Goal: Navigation & Orientation: Understand site structure

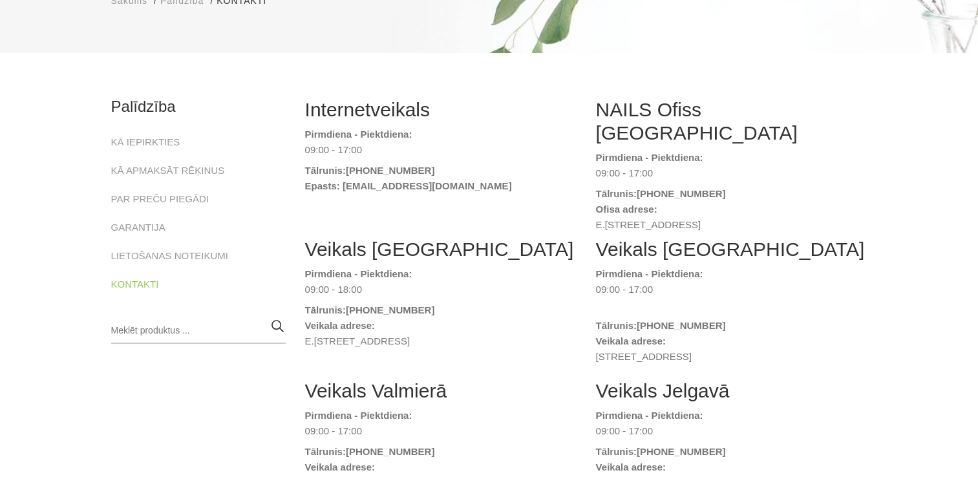
scroll to position [194, 0]
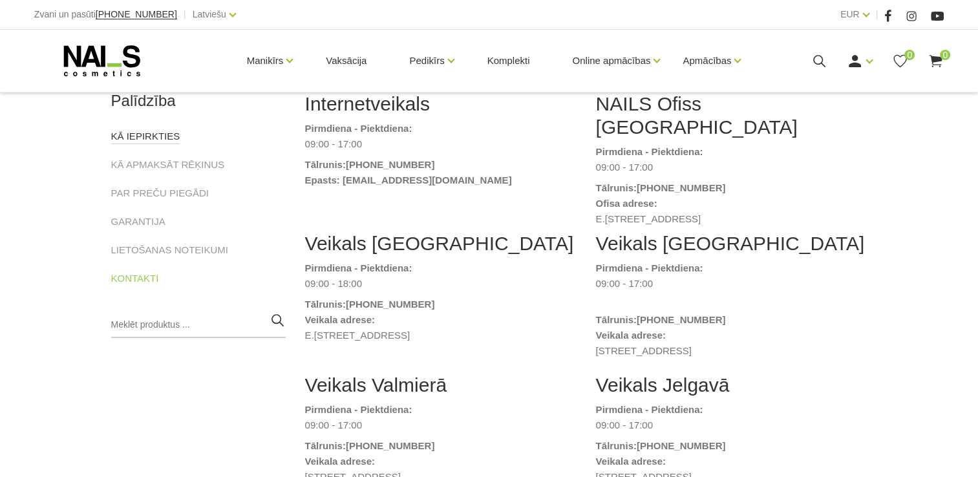
click at [154, 141] on link "KĀ IEPIRKTIES" at bounding box center [145, 137] width 69 height 16
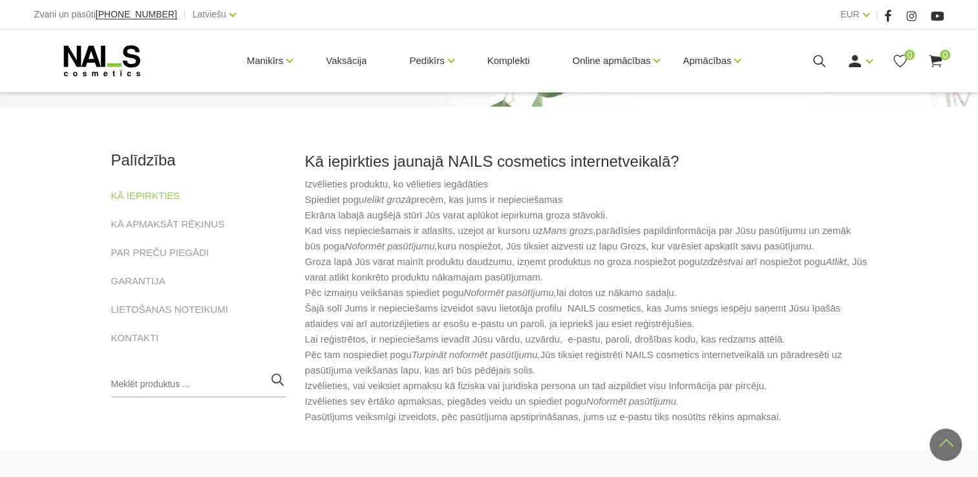
scroll to position [129, 0]
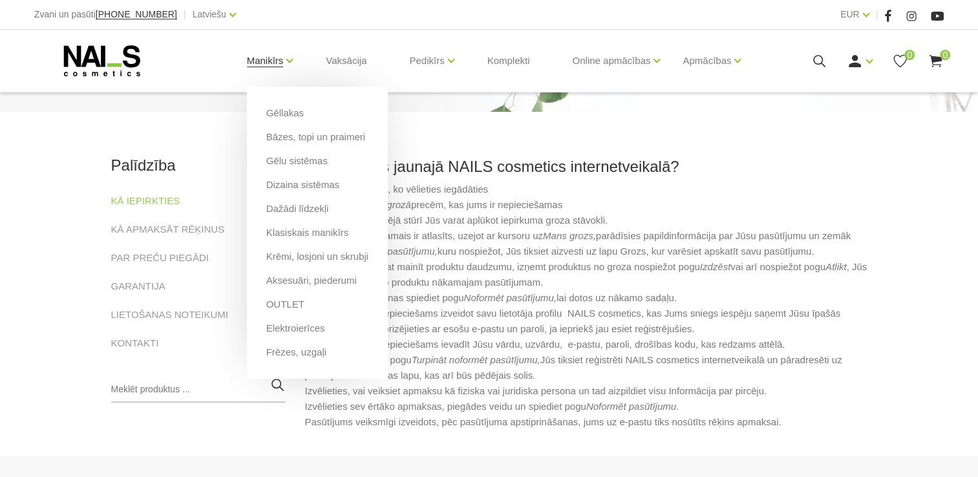
click at [275, 65] on link "Manikīrs" at bounding box center [265, 61] width 37 height 52
click at [287, 118] on link "Gēllakas" at bounding box center [285, 113] width 38 height 14
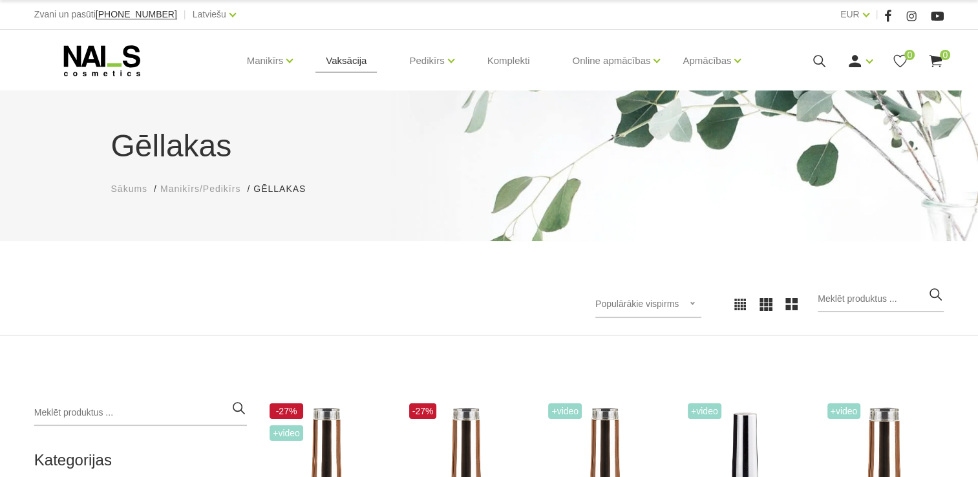
click at [356, 67] on link "Vaksācija" at bounding box center [346, 61] width 61 height 62
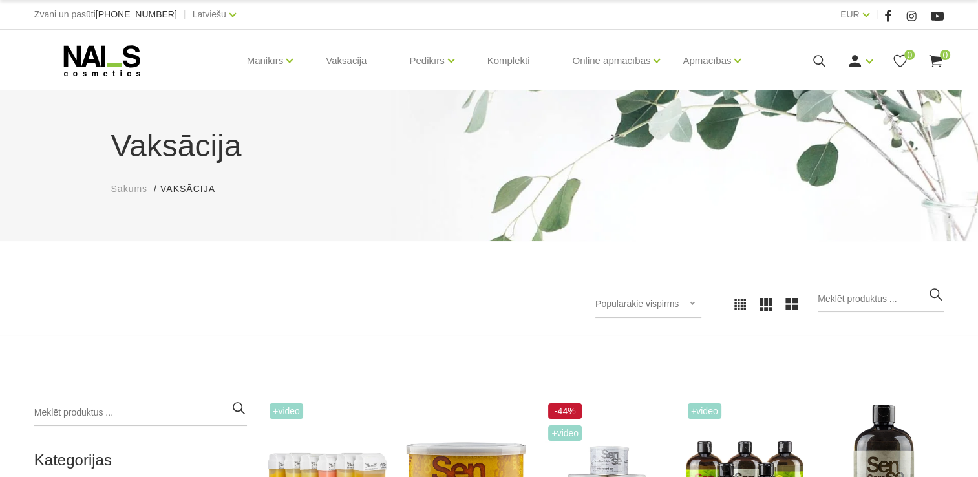
click at [95, 58] on use at bounding box center [102, 60] width 76 height 31
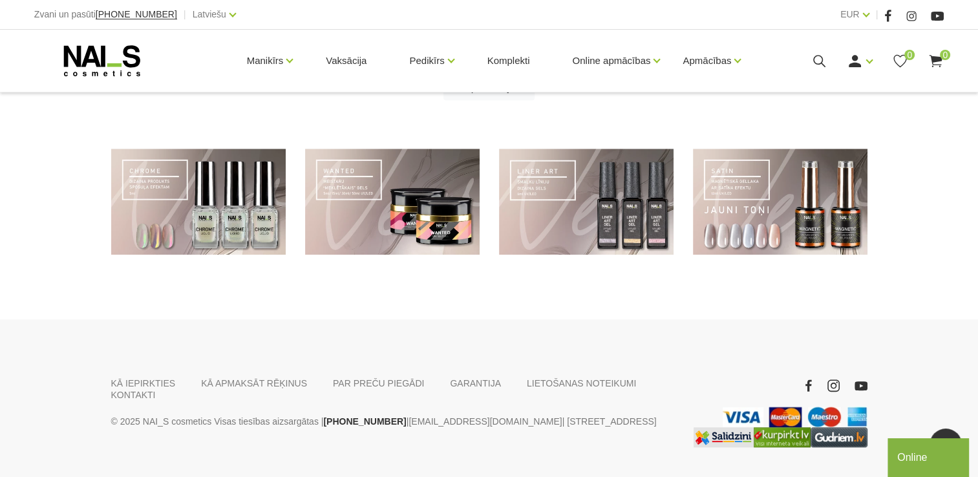
scroll to position [970, 0]
